Goal: Information Seeking & Learning: Learn about a topic

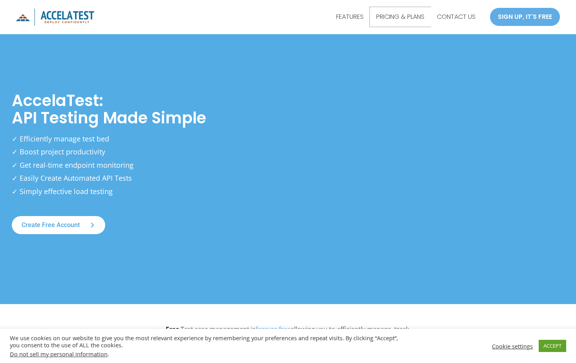
click at [403, 16] on link "PRICING & PLANS" at bounding box center [400, 17] width 61 height 20
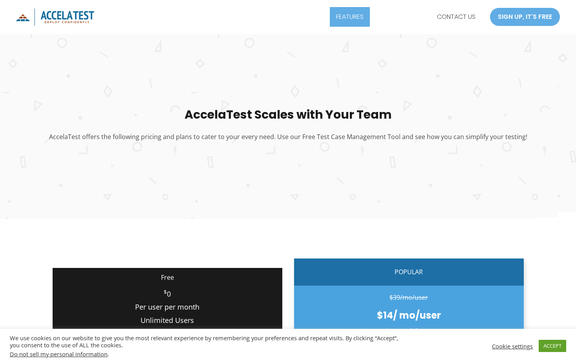
click at [341, 10] on link "FEATURES" at bounding box center [350, 17] width 40 height 20
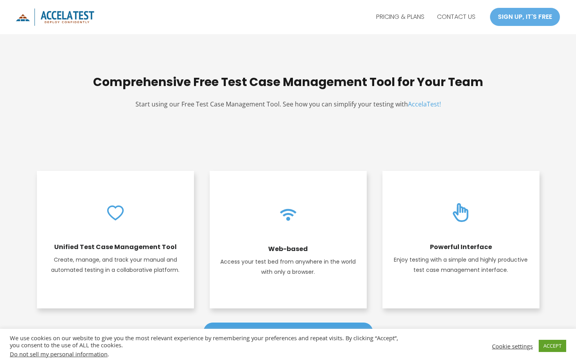
scroll to position [118, 0]
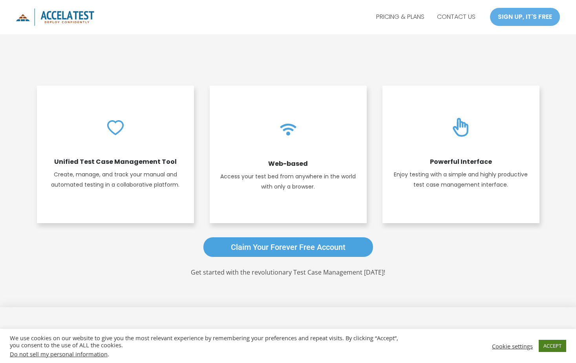
click at [547, 345] on link "ACCEPT" at bounding box center [552, 346] width 27 height 12
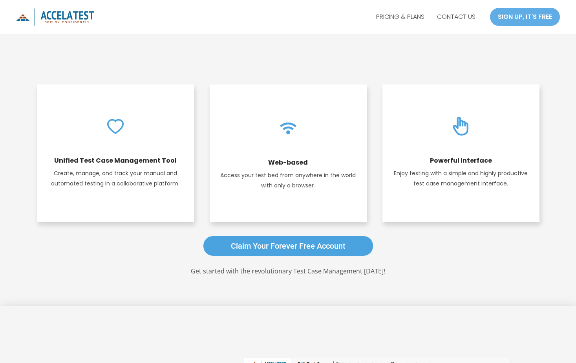
scroll to position [0, 0]
